Goal: Book appointment/travel/reservation

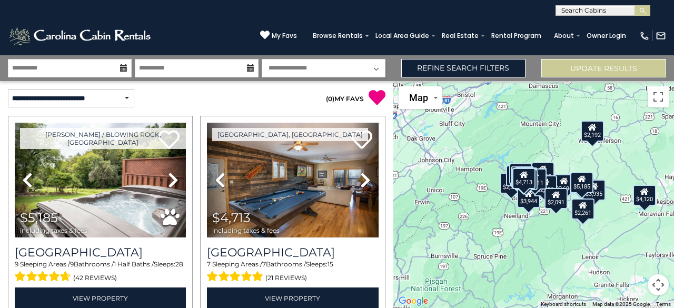
select select "**********"
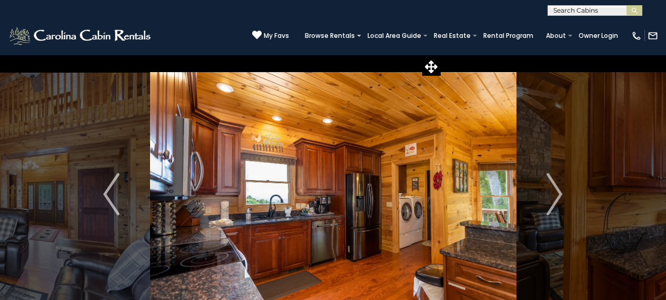
scroll to position [653, 0]
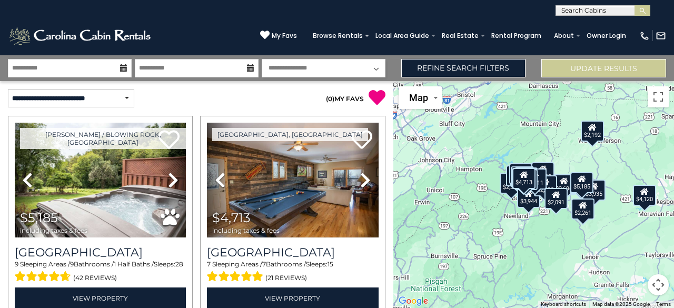
select select "**********"
